Goal: Task Accomplishment & Management: Manage account settings

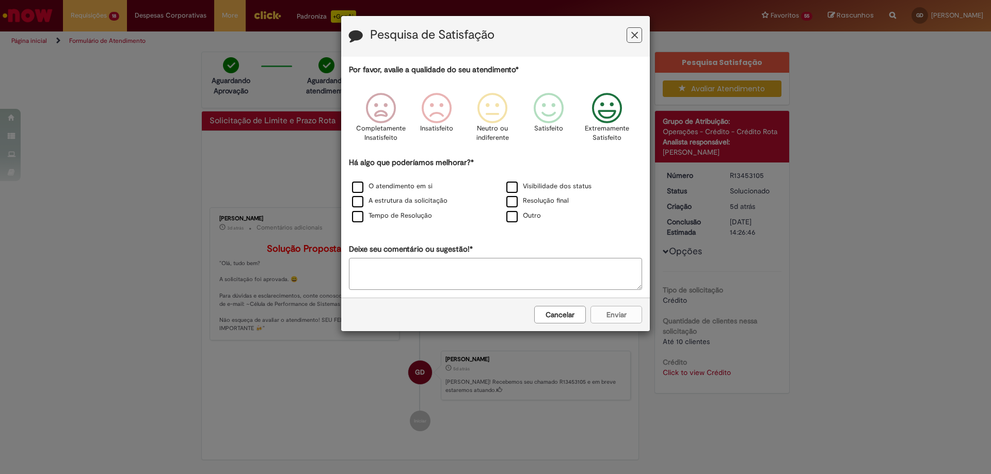
click at [617, 128] on p "Extremamente Satisfeito" at bounding box center [607, 133] width 44 height 19
click at [558, 205] on label "Resolução final" at bounding box center [537, 201] width 62 height 10
click at [618, 311] on button "Enviar" at bounding box center [616, 315] width 52 height 18
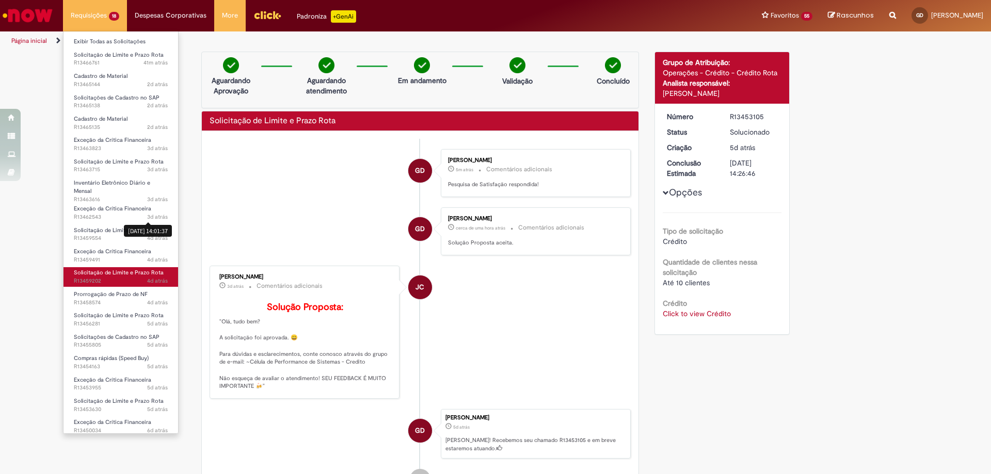
scroll to position [6, 0]
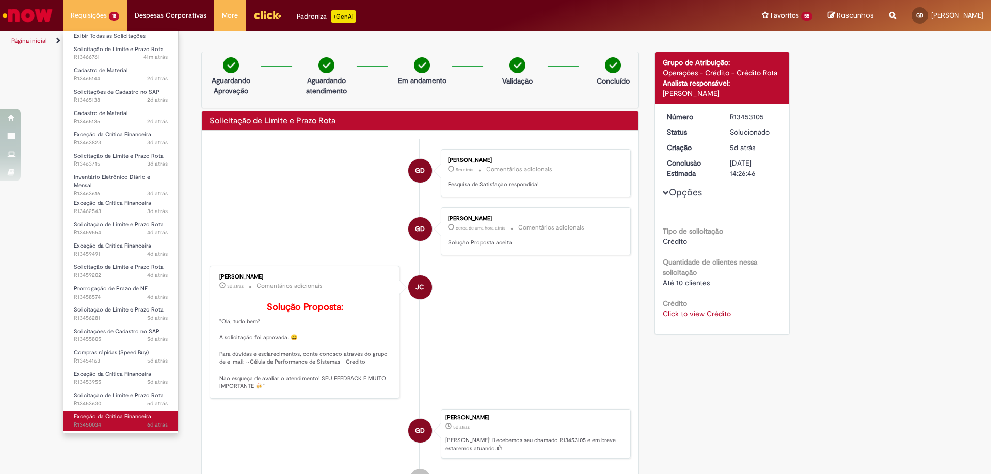
click at [106, 425] on span "6d atrás 6 dias atrás R13450034" at bounding box center [121, 425] width 94 height 8
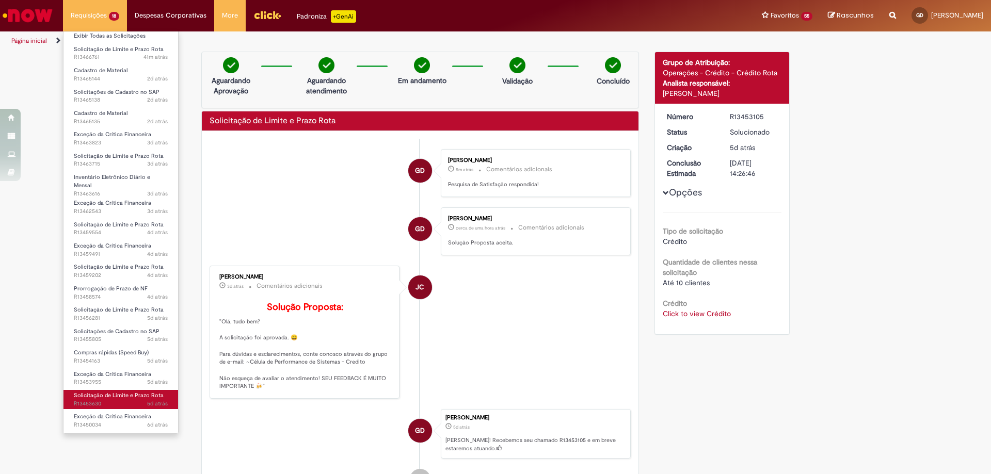
click at [102, 399] on span "Solicitação de Limite e Prazo Rota" at bounding box center [119, 396] width 90 height 8
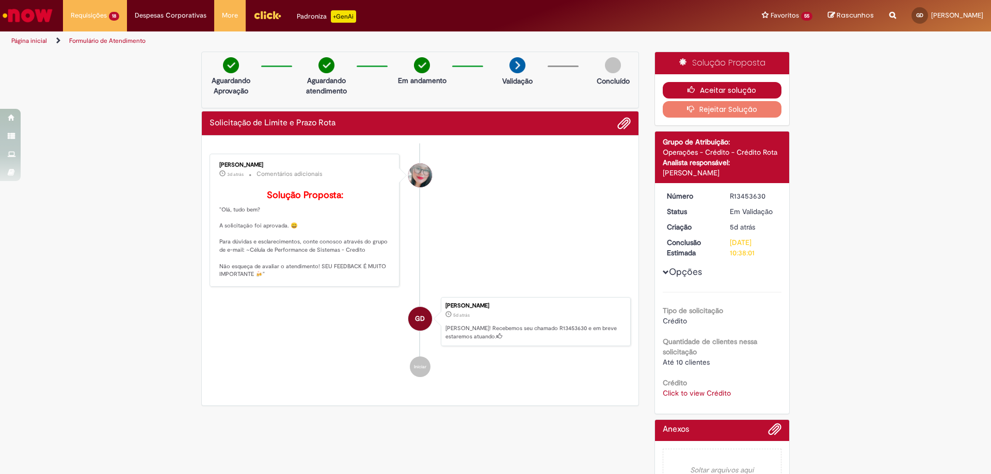
click at [733, 83] on button "Aceitar solução" at bounding box center [722, 90] width 119 height 17
